Goal: Communication & Community: Share content

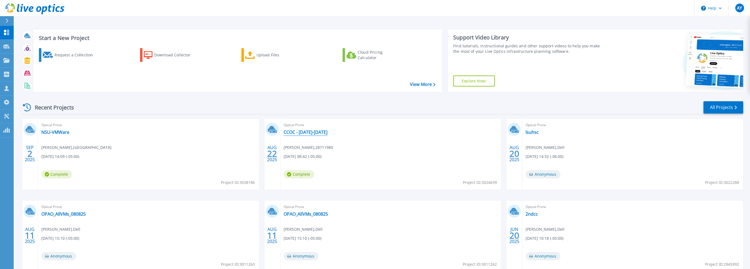
click at [313, 133] on link "CCOC - [DATE]-[DATE]" at bounding box center [305, 132] width 44 height 5
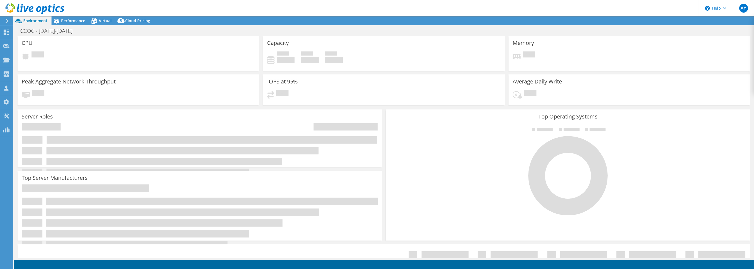
select select "USEast"
select select "USD"
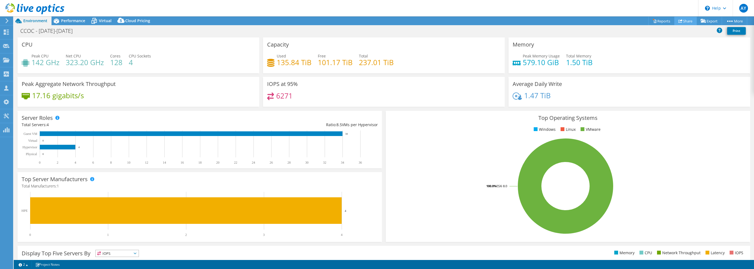
click at [683, 18] on link "Share" at bounding box center [685, 21] width 22 height 8
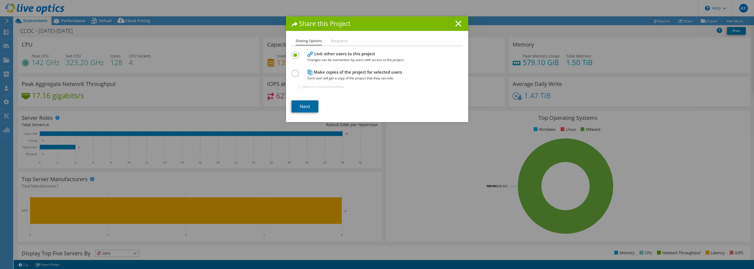
click at [303, 107] on link "Next" at bounding box center [304, 107] width 27 height 12
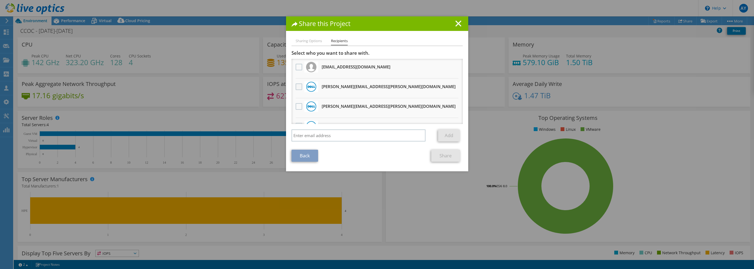
click at [298, 87] on label at bounding box center [300, 87] width 8 height 7
click at [0, 0] on input "checkbox" at bounding box center [0, 0] width 0 height 0
click at [442, 156] on link "Share" at bounding box center [445, 156] width 29 height 12
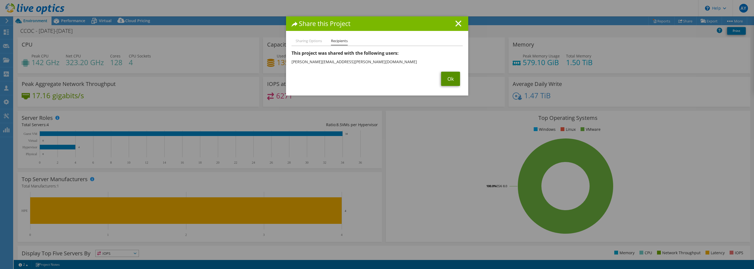
click at [451, 74] on link "Ok" at bounding box center [450, 79] width 19 height 14
